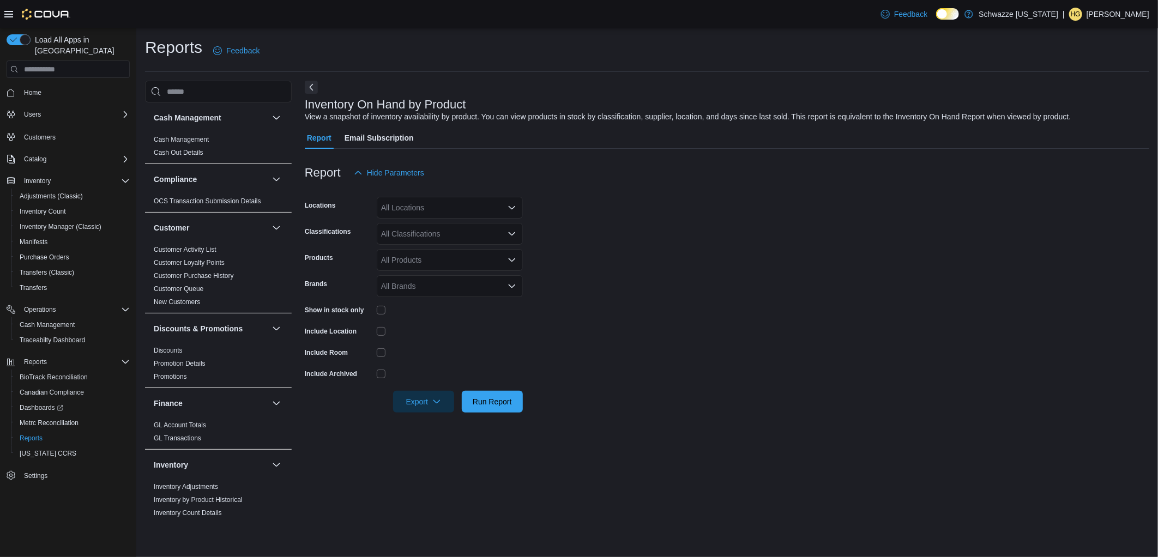
click at [449, 213] on div "All Locations" at bounding box center [450, 208] width 146 height 22
type input "***"
click at [442, 228] on span "SB - [GEOGRAPHIC_DATA]" at bounding box center [454, 226] width 97 height 11
click at [731, 226] on form "Locations SB - [GEOGRAPHIC_DATA] Classifications All Classifications Products A…" at bounding box center [727, 298] width 845 height 229
click at [444, 237] on div "All Classifications" at bounding box center [450, 234] width 146 height 22
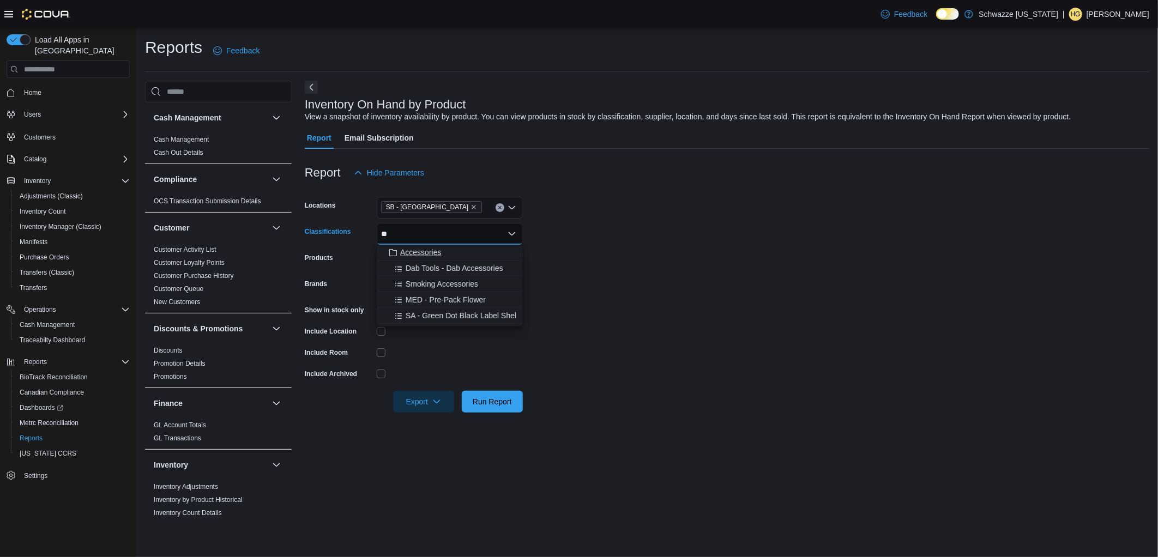
type input "**"
click at [438, 251] on span "Accessories" at bounding box center [420, 252] width 41 height 11
type input "**"
click at [442, 247] on div "Apparel" at bounding box center [439, 252] width 112 height 11
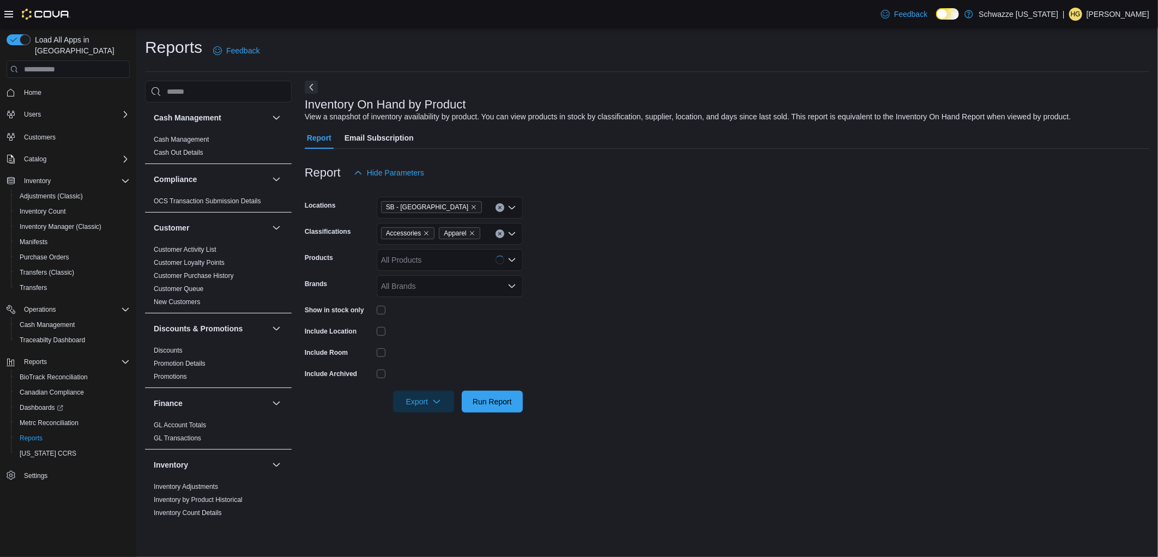
click at [631, 257] on form "Locations SB - [GEOGRAPHIC_DATA] Classifications Accessories Apparel Products A…" at bounding box center [727, 298] width 845 height 229
drag, startPoint x: 636, startPoint y: 330, endPoint x: 645, endPoint y: 333, distance: 9.8
click at [644, 335] on form "Locations SB - [GEOGRAPHIC_DATA] Classifications Accessories Apparel Products A…" at bounding box center [727, 298] width 845 height 229
click at [513, 412] on span "Run Report" at bounding box center [492, 401] width 48 height 22
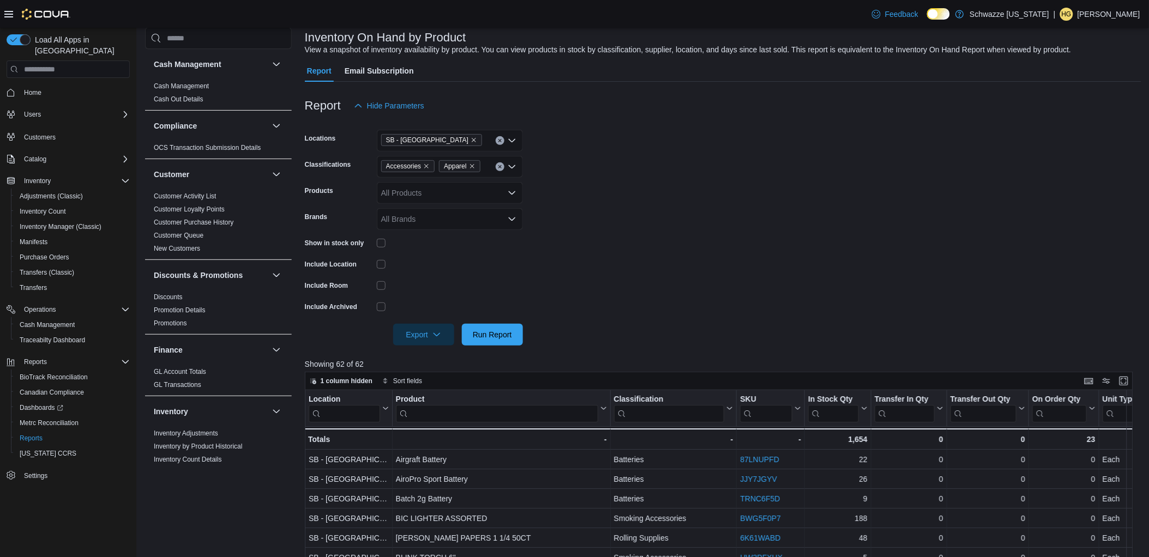
scroll to position [182, 0]
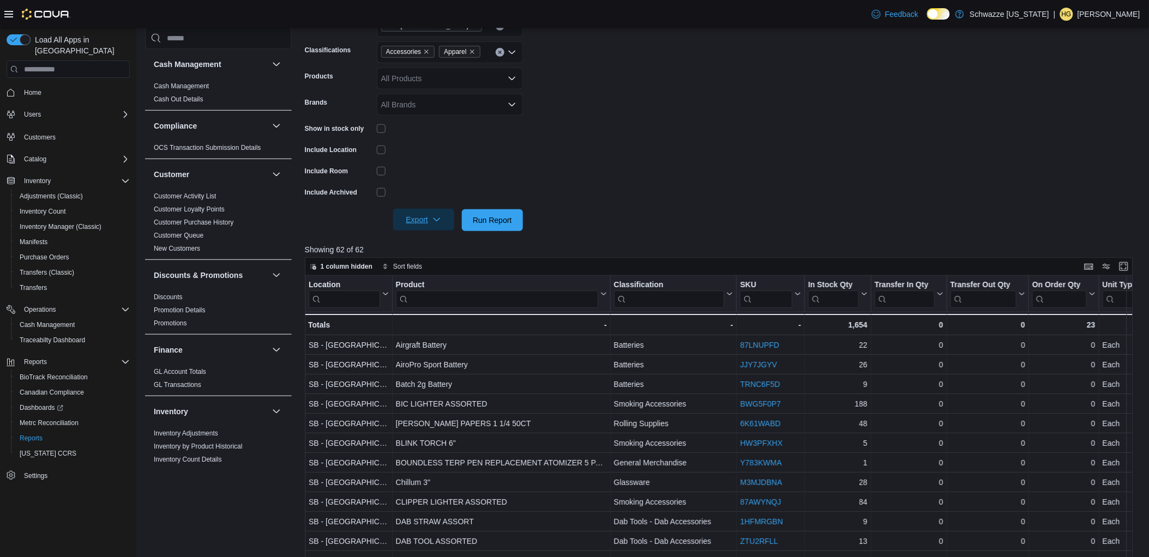
click at [438, 214] on span "Export" at bounding box center [424, 220] width 48 height 22
click at [437, 240] on span "Export to Excel" at bounding box center [425, 242] width 49 height 9
click at [800, 69] on form "Locations SB - [GEOGRAPHIC_DATA] Classifications Accessories Apparel Products A…" at bounding box center [723, 116] width 836 height 229
